Goal: Find specific page/section: Find specific page/section

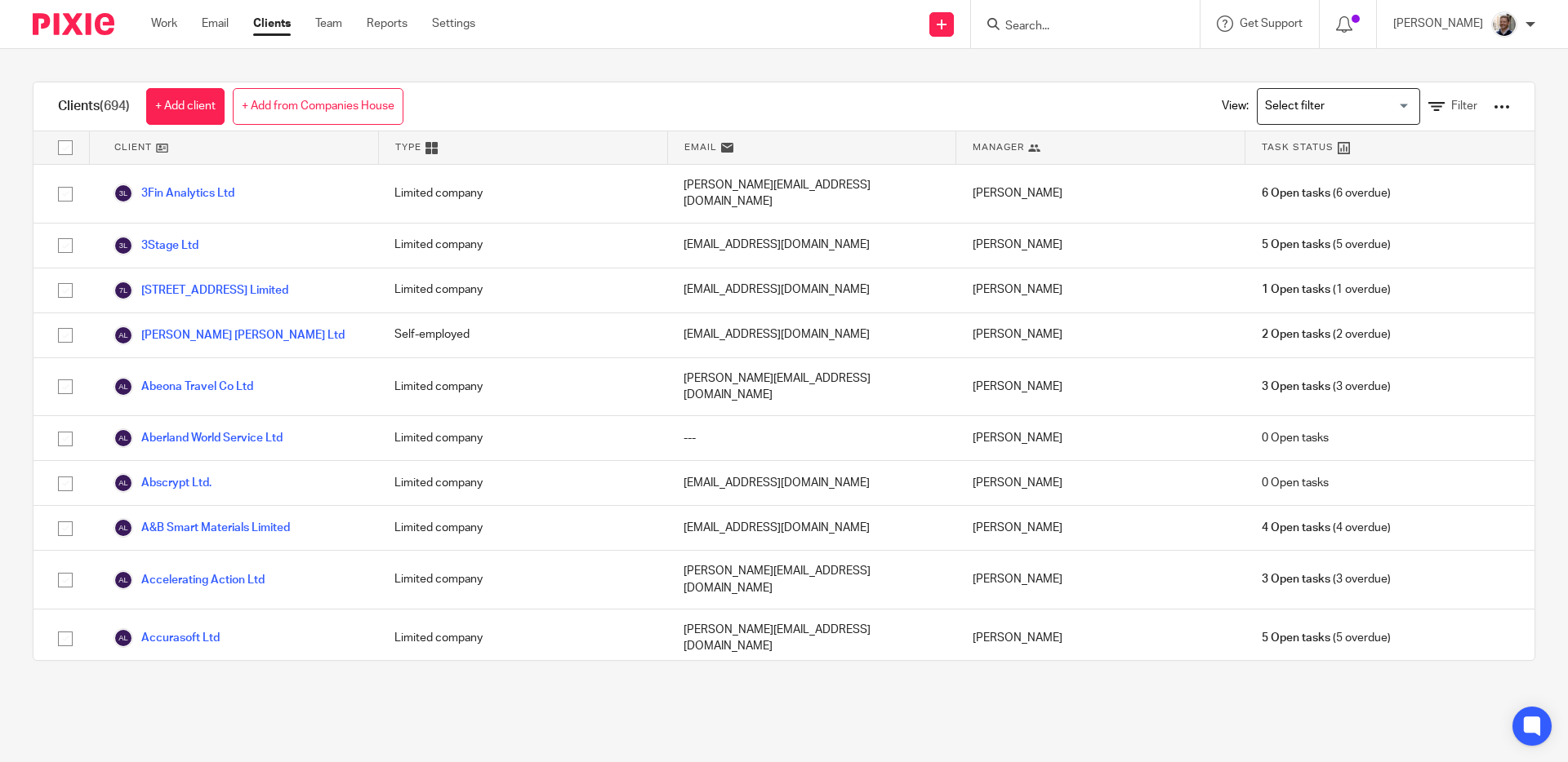
click at [1091, 24] on input "Search" at bounding box center [1076, 27] width 147 height 15
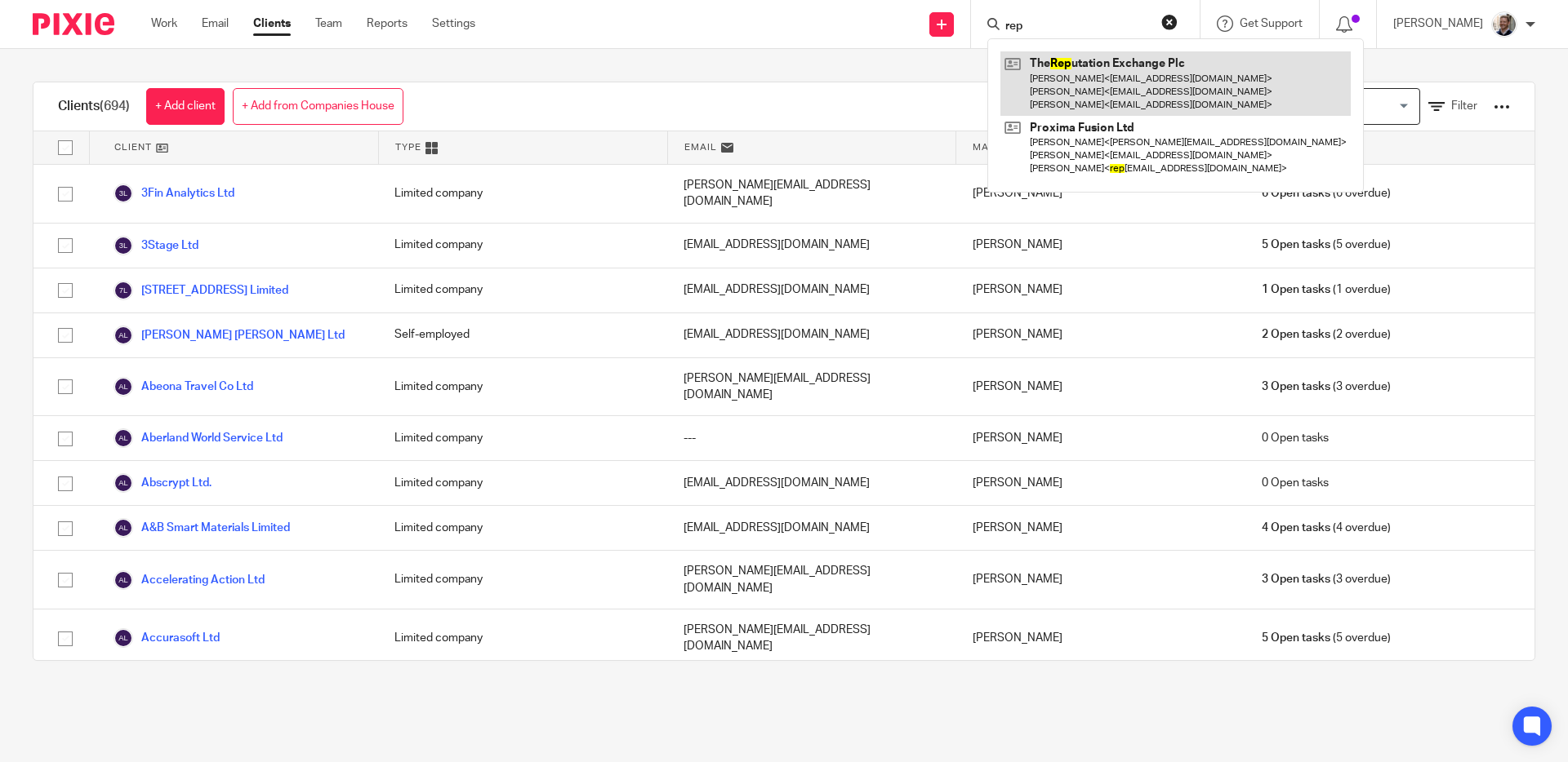
type input "rep"
click at [1108, 71] on link at bounding box center [1176, 83] width 350 height 64
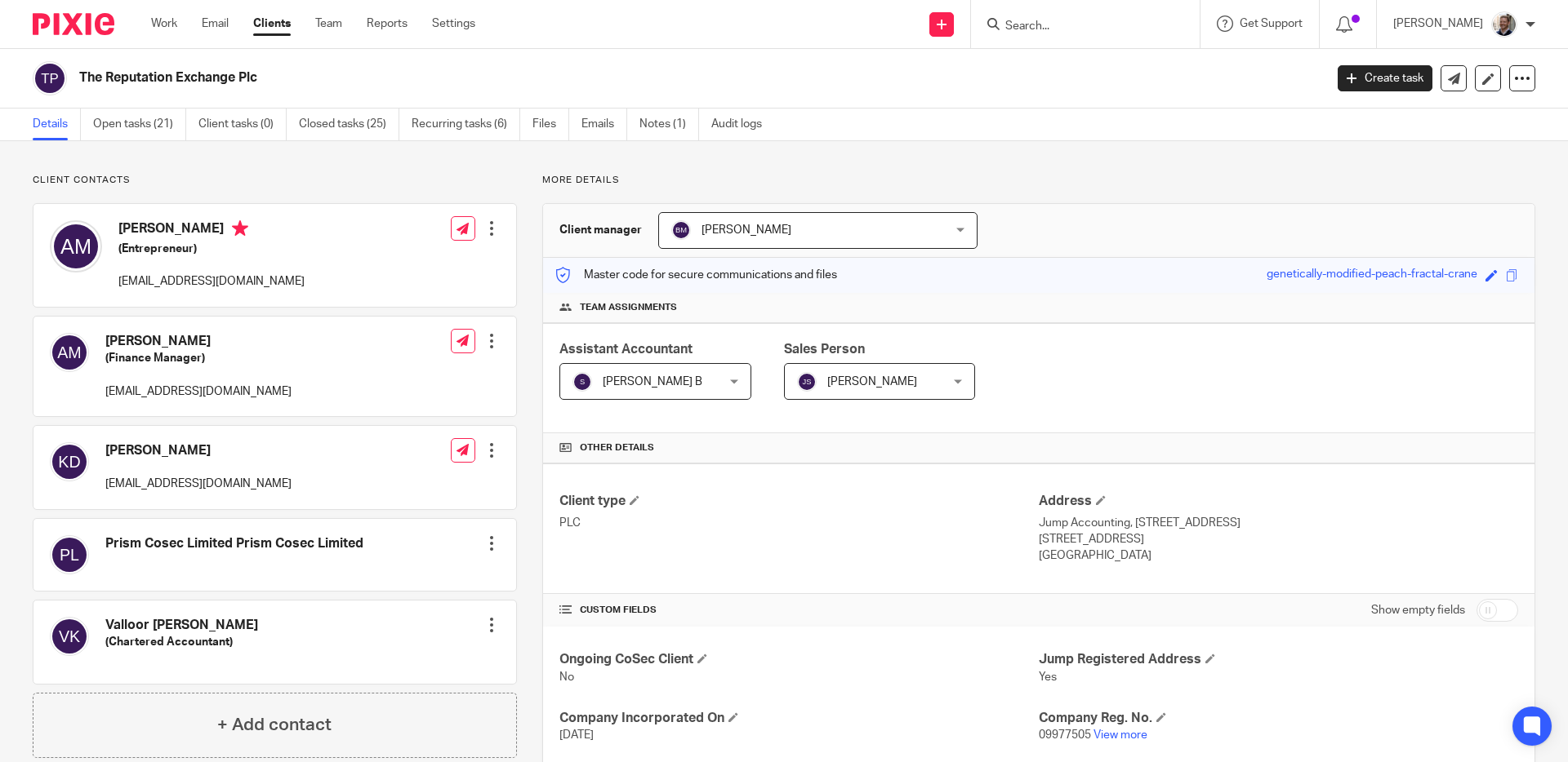
click at [523, 218] on div "More details Client manager Beata Mazurek Beata Mazurek Aashish A Abinandhana P…" at bounding box center [1025, 647] width 1019 height 946
